Goal: Transaction & Acquisition: Purchase product/service

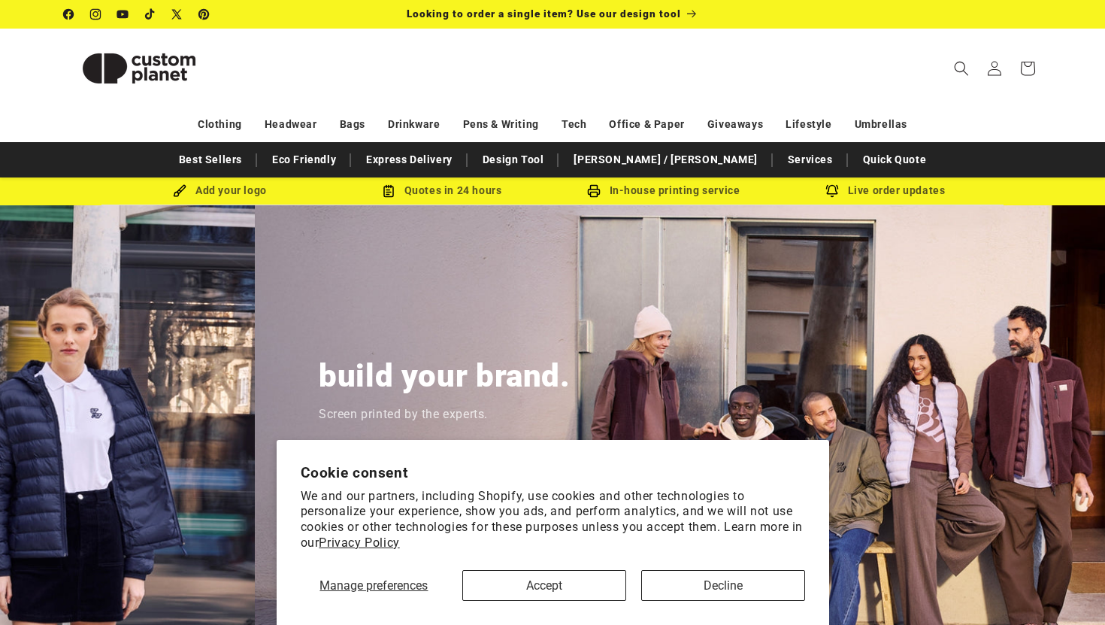
scroll to position [0, 1105]
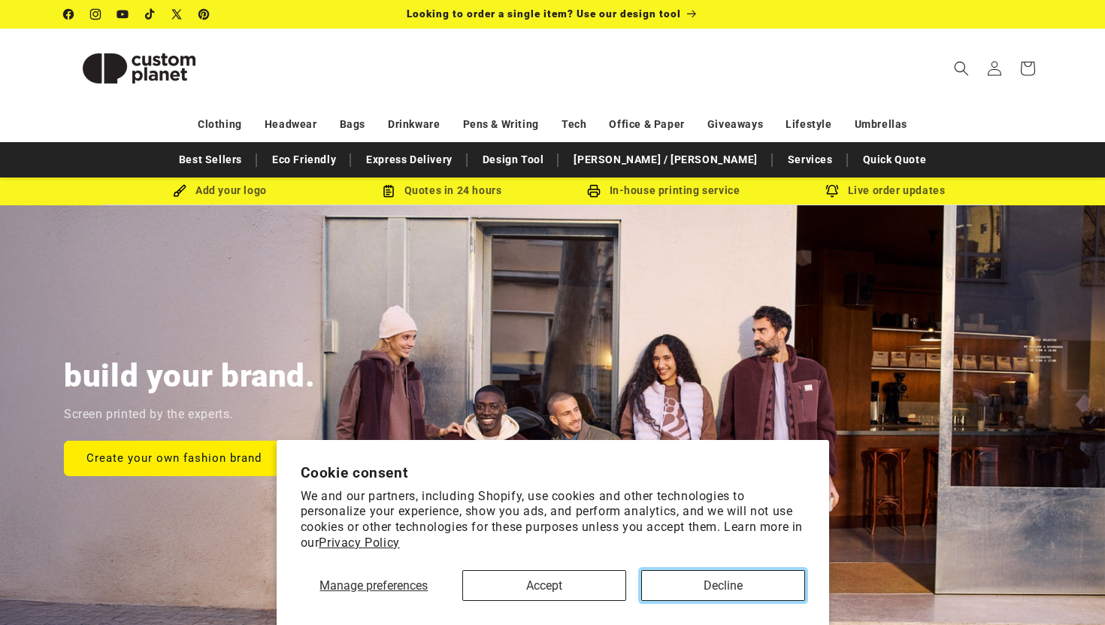
click at [712, 588] on button "Decline" at bounding box center [723, 585] width 164 height 31
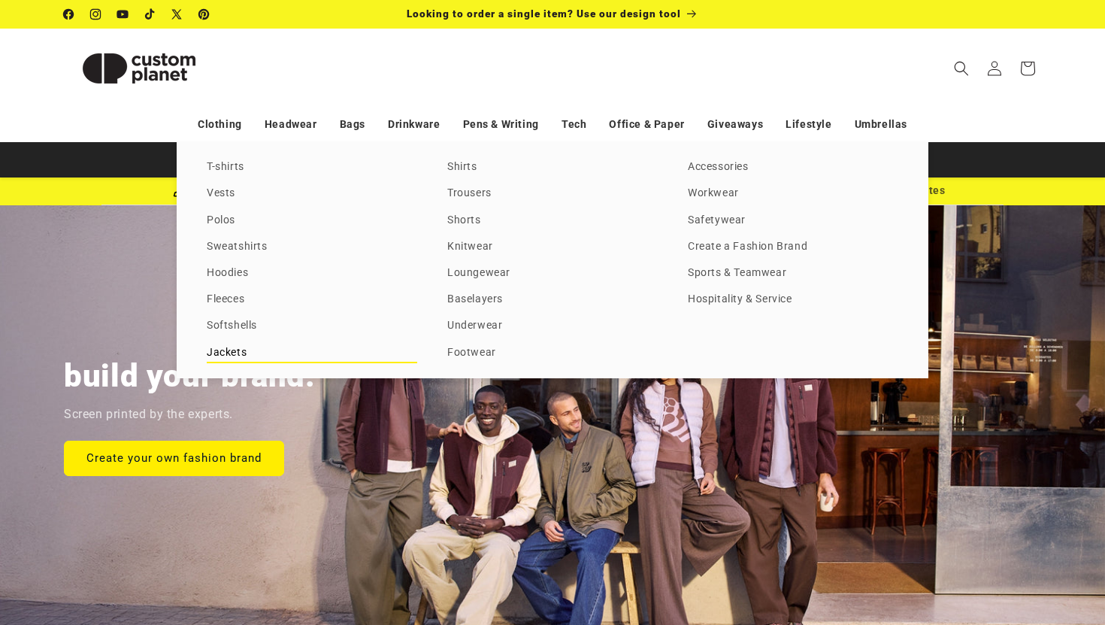
click at [241, 351] on link "Jackets" at bounding box center [312, 353] width 210 height 20
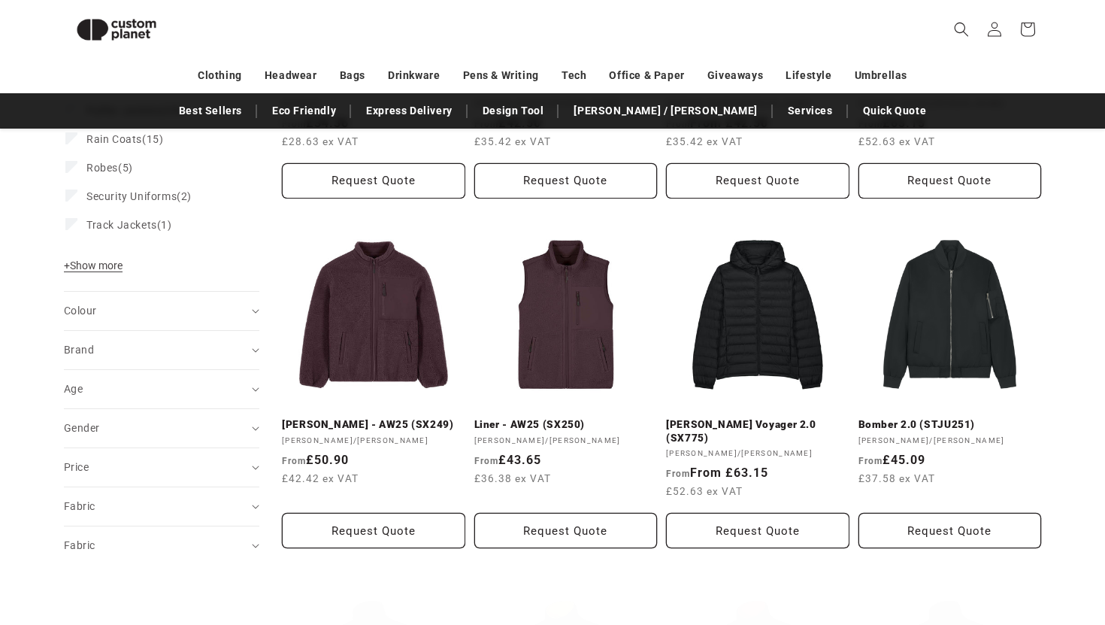
scroll to position [422, 0]
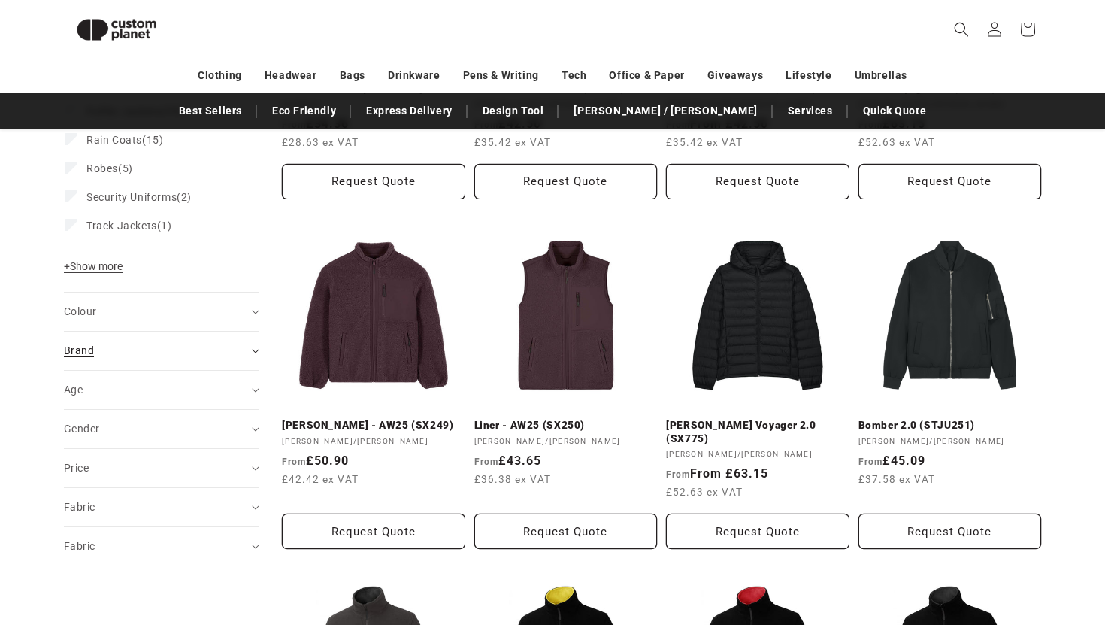
click at [151, 350] on div "Brand (0)" at bounding box center [155, 351] width 183 height 16
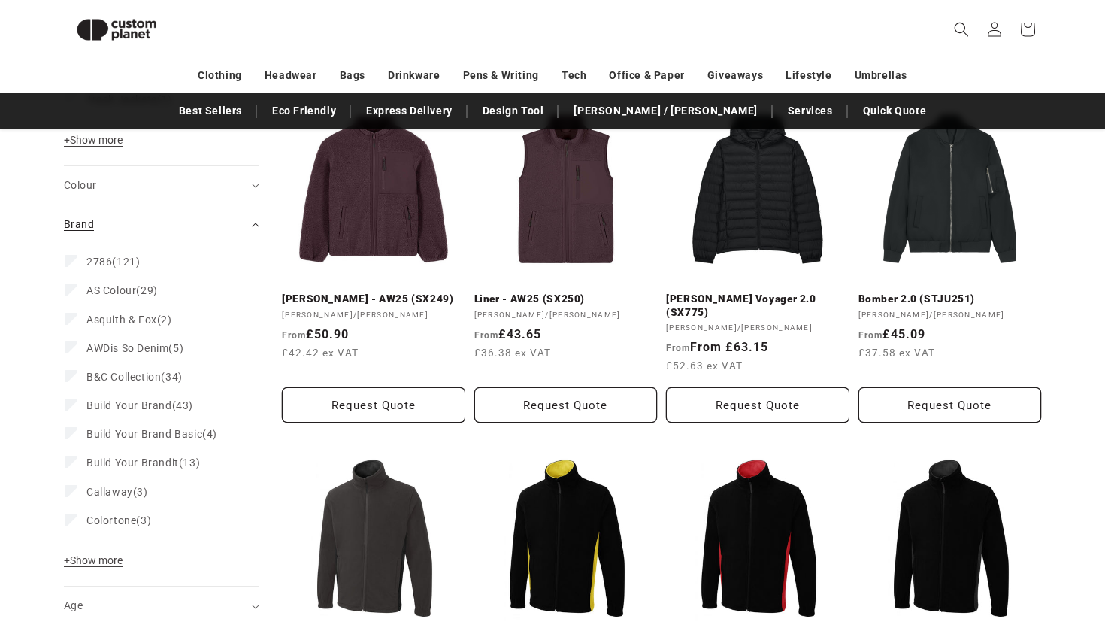
scroll to position [561, 0]
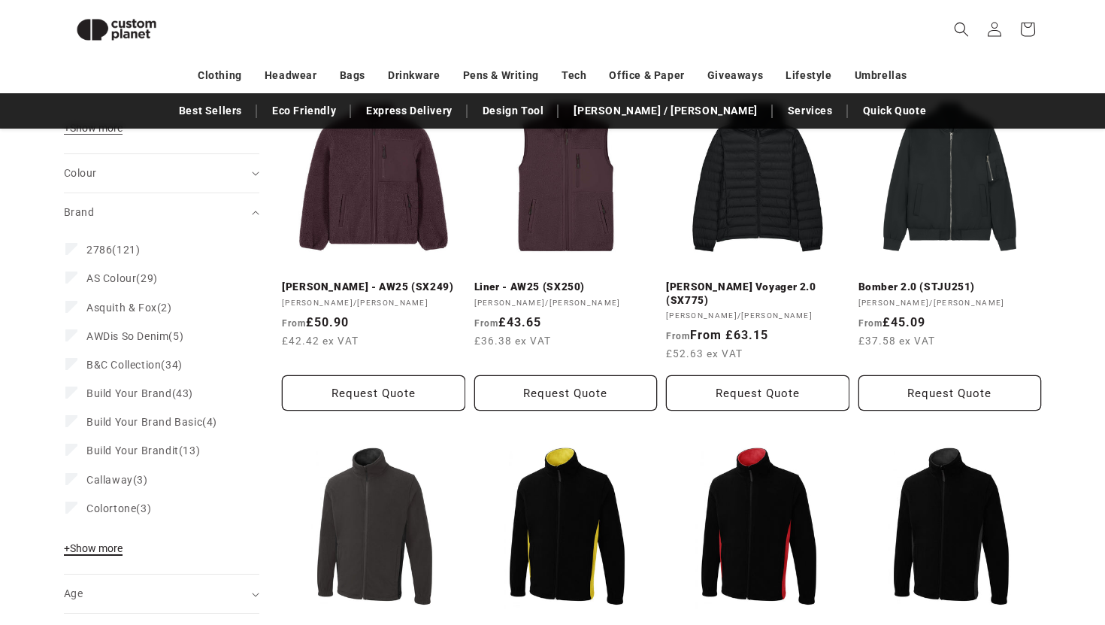
click at [106, 548] on span "+ Show more" at bounding box center [93, 548] width 59 height 12
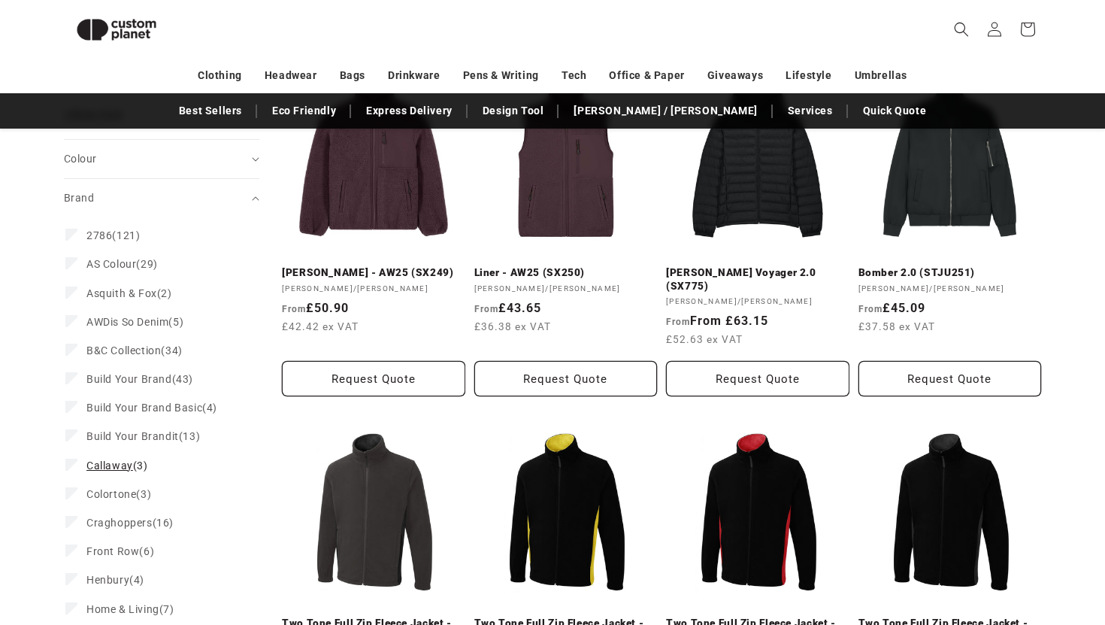
scroll to position [577, 0]
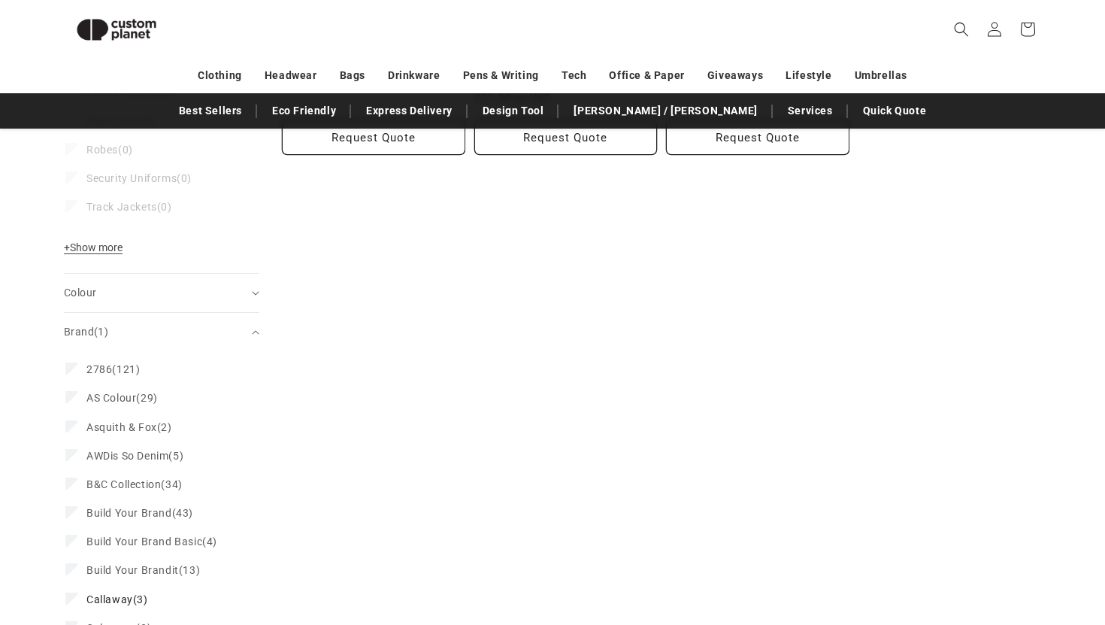
scroll to position [480, 0]
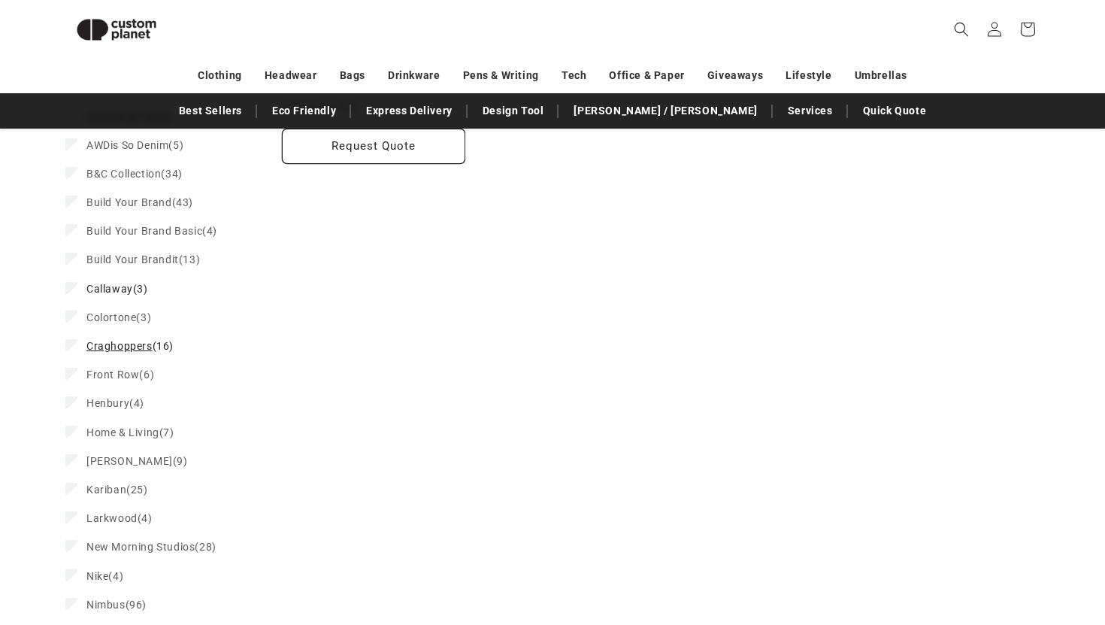
scroll to position [823, 0]
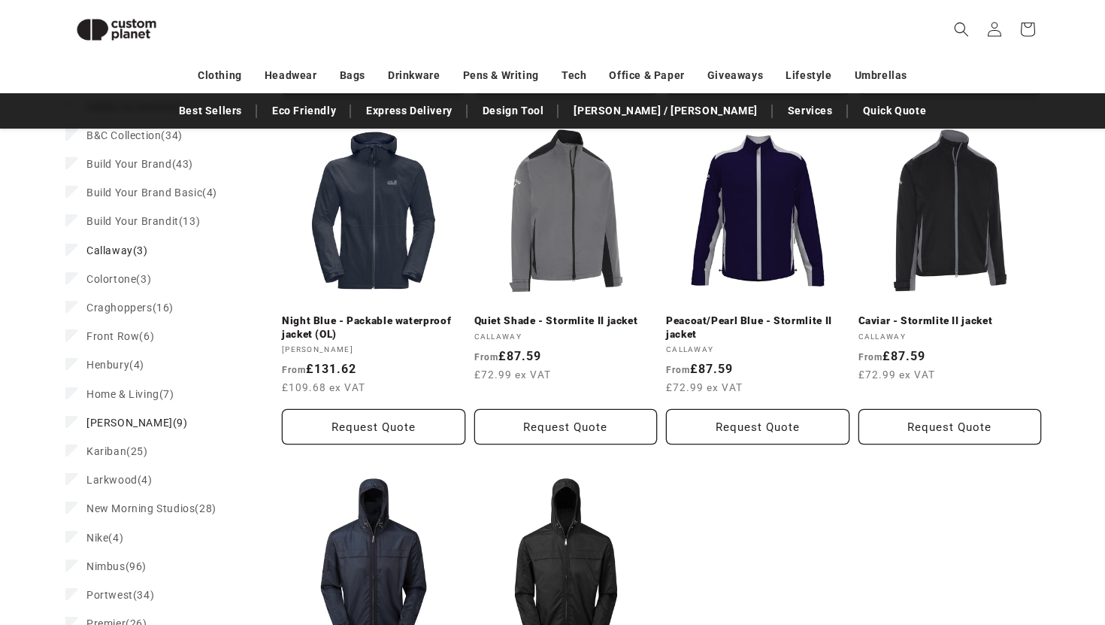
scroll to position [809, 0]
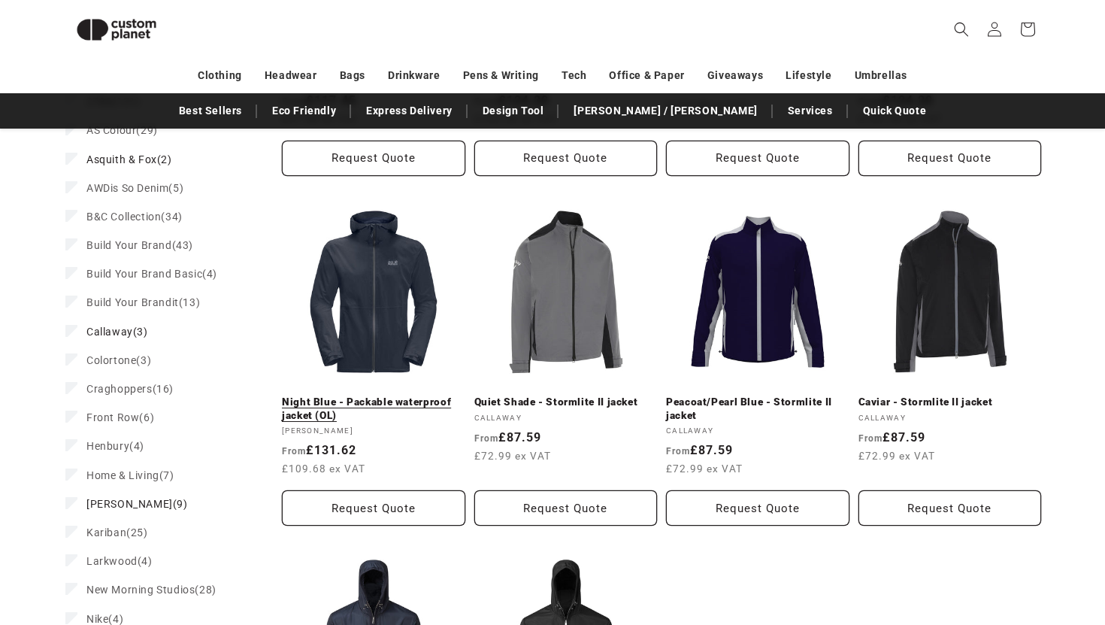
click at [423, 402] on link "Night Blue - Packable waterproof jacket (OL)" at bounding box center [373, 408] width 183 height 26
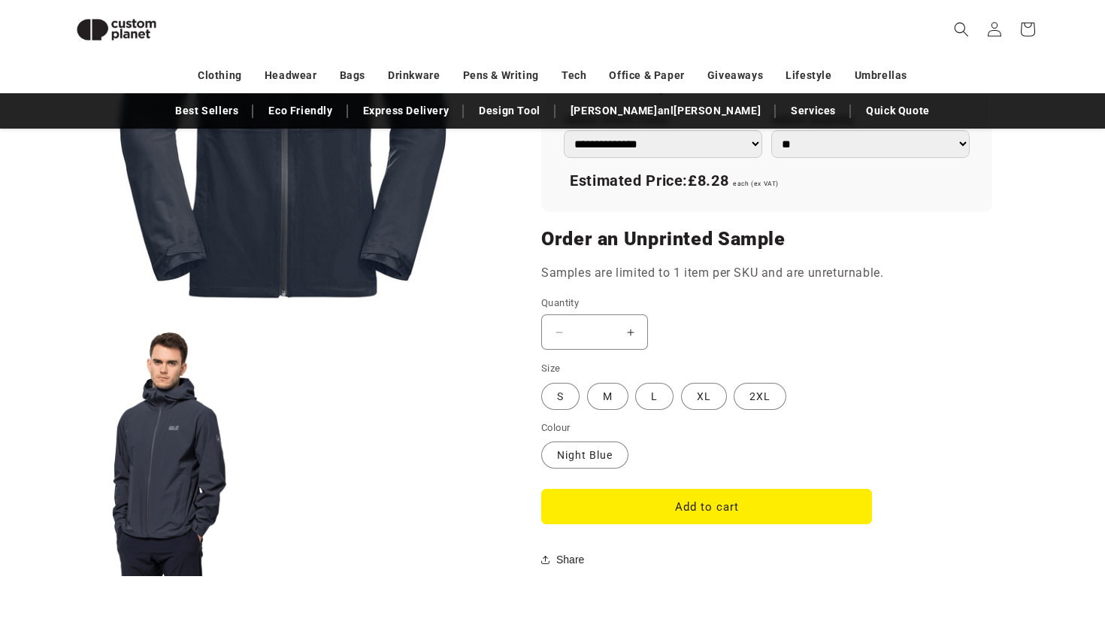
scroll to position [1160, 0]
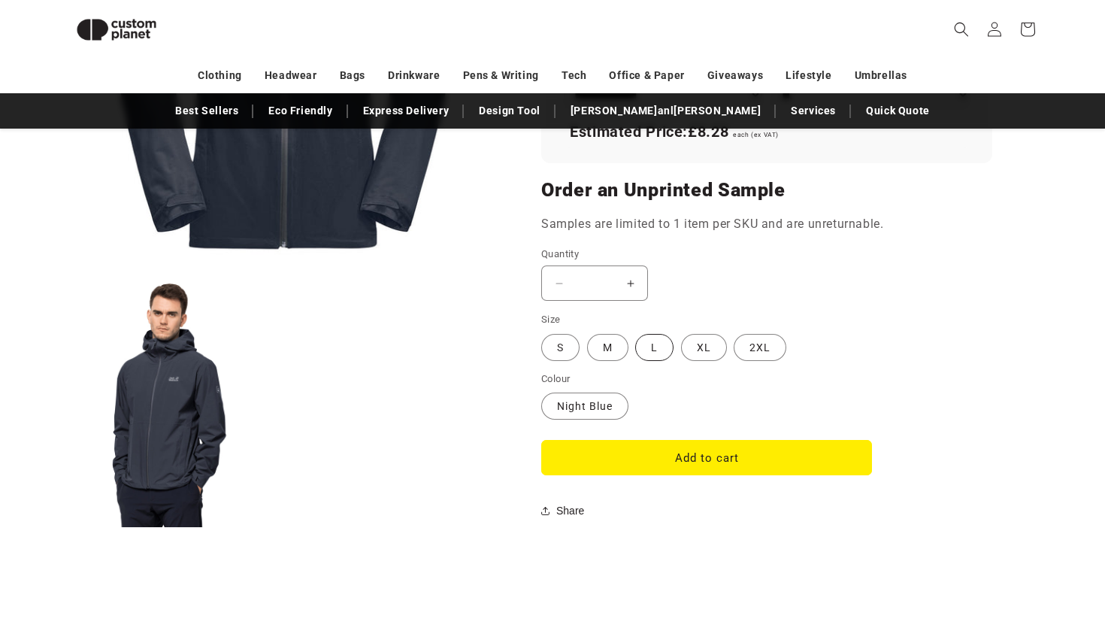
click at [647, 355] on label "L Variant sold out or unavailable" at bounding box center [654, 347] width 38 height 27
